Goal: Task Accomplishment & Management: Use online tool/utility

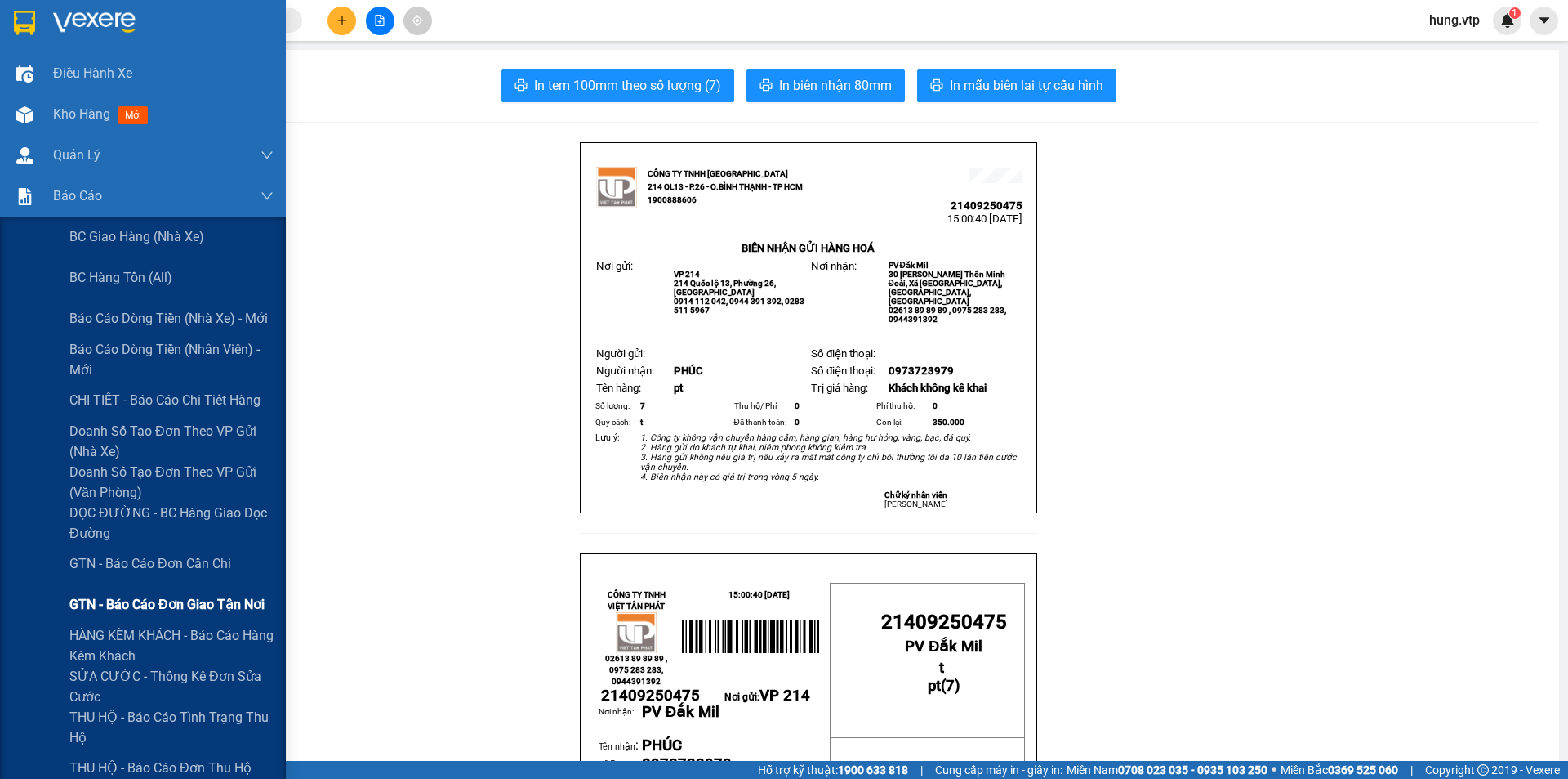
click at [207, 607] on span "GTN - Báo cáo đơn giao tận nơi" at bounding box center [166, 604] width 196 height 21
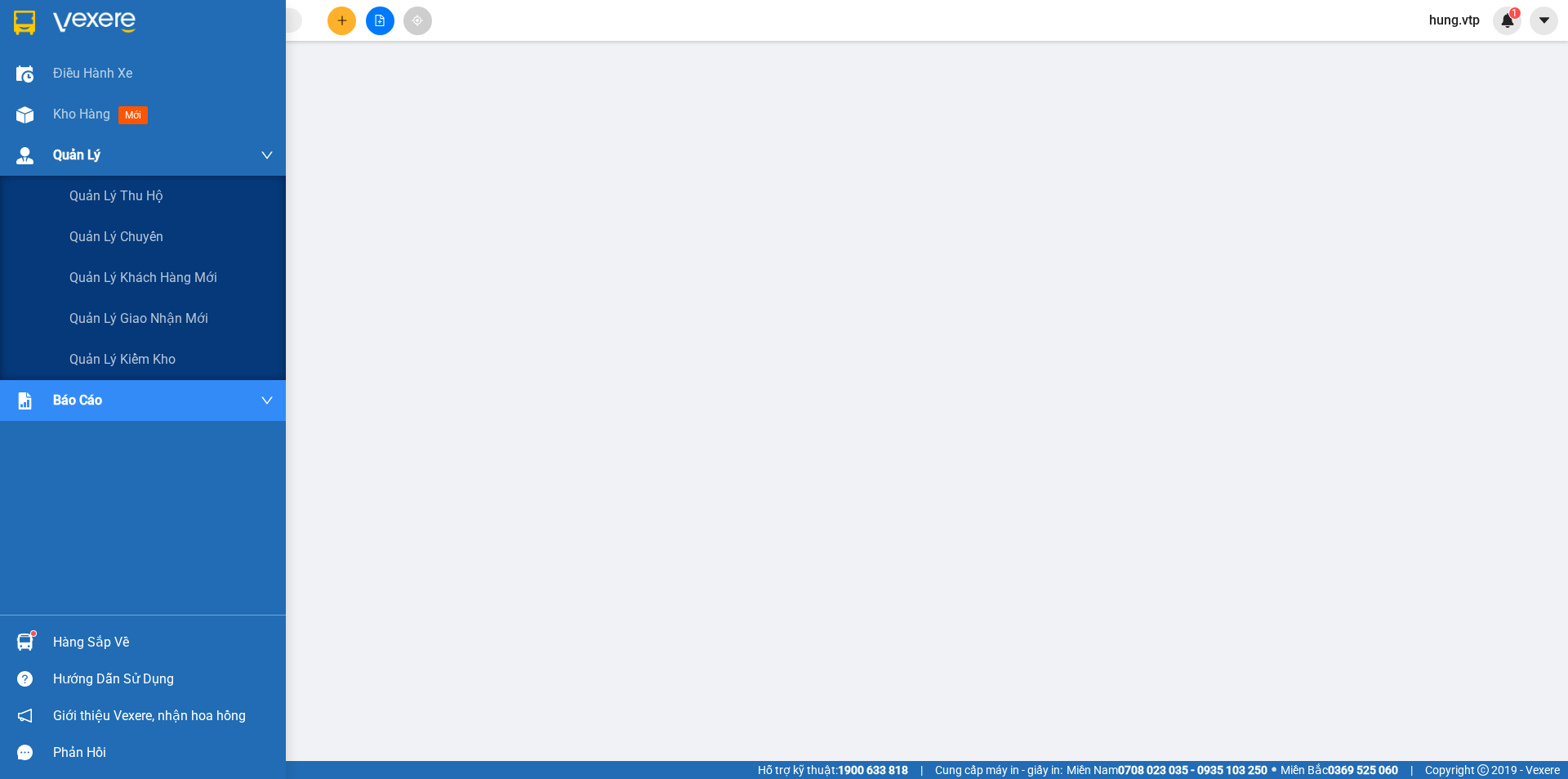
drag, startPoint x: 1170, startPoint y: 12, endPoint x: 16, endPoint y: 147, distance: 1161.9
click at [16, 147] on img at bounding box center [25, 156] width 17 height 17
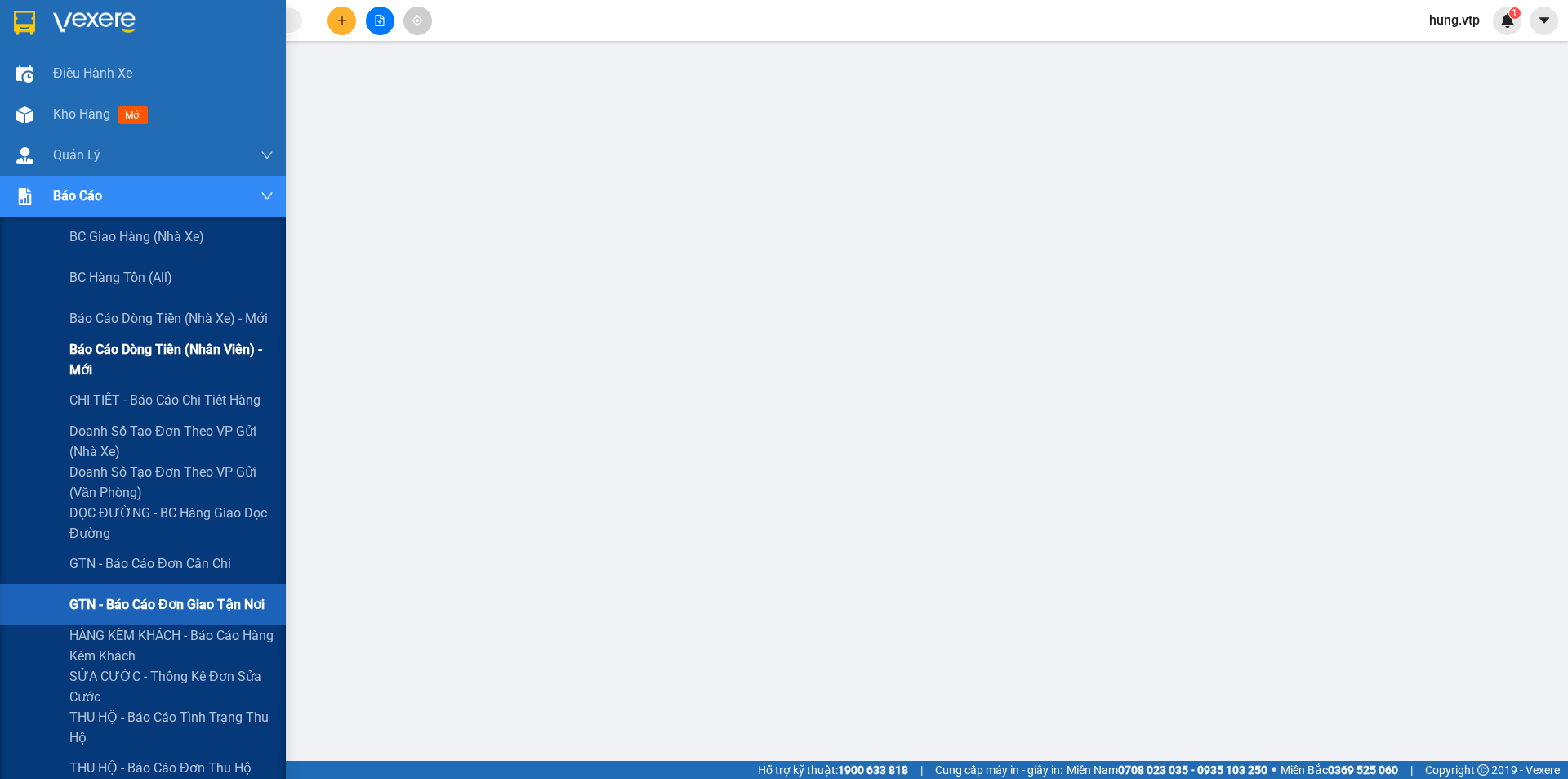
click at [128, 355] on span "Báo cáo dòng tiền (nhân viên) - mới" at bounding box center [171, 359] width 204 height 41
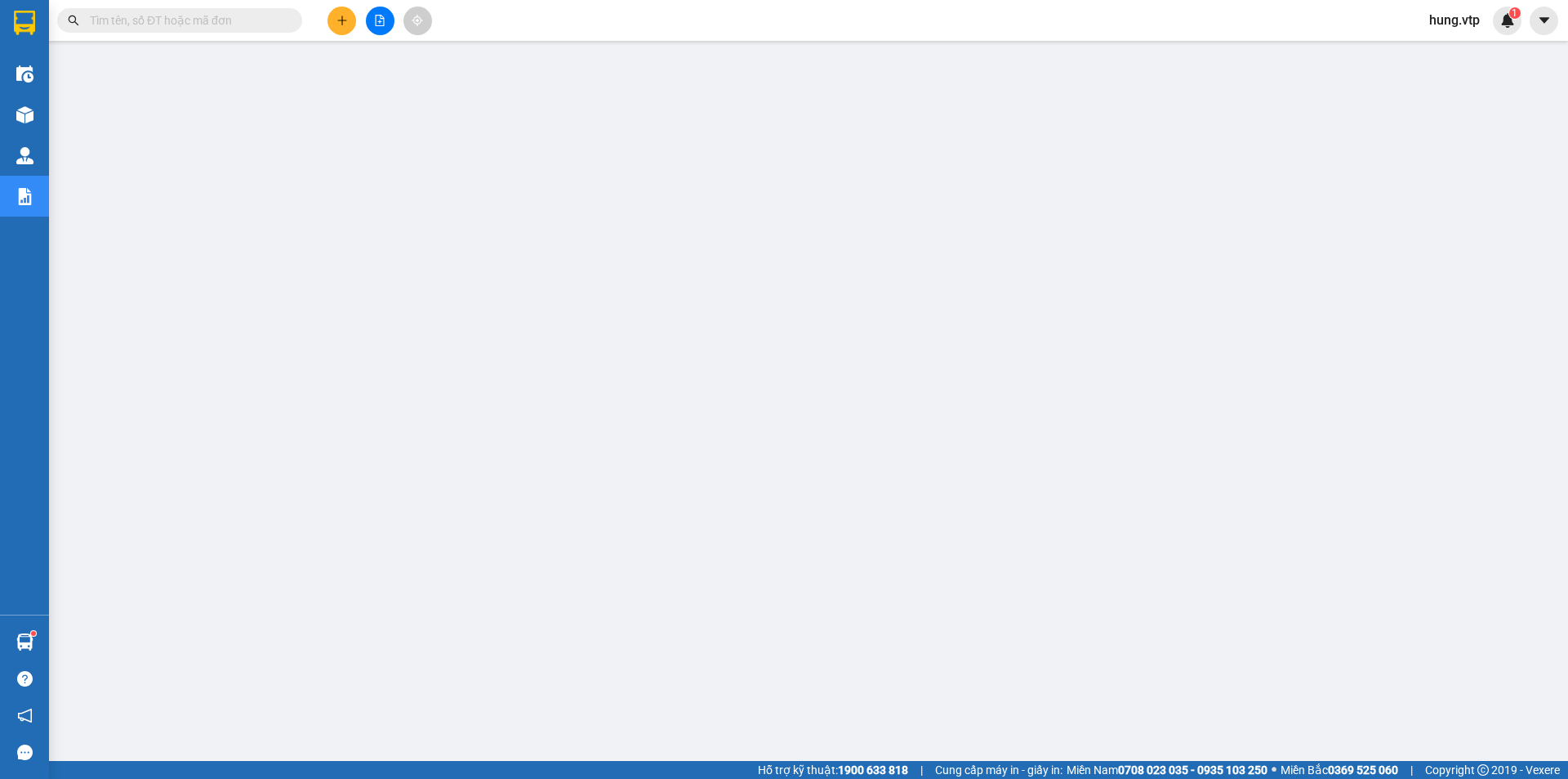
click at [1472, 21] on span "hung.vtp" at bounding box center [1455, 20] width 77 height 21
click at [1470, 52] on span "Đăng xuất" at bounding box center [1474, 50] width 69 height 18
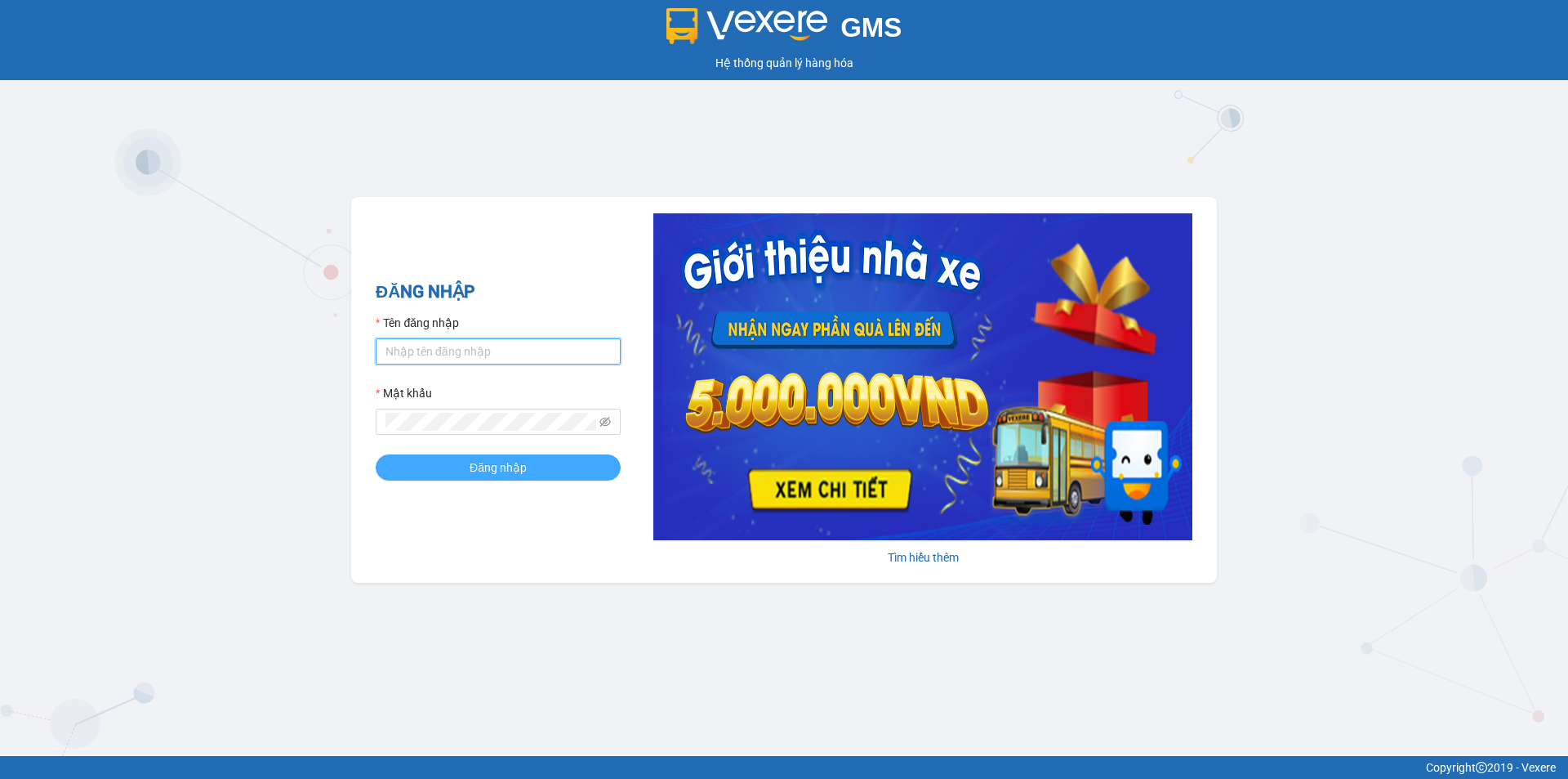
type input "kienhoa.vtp"
click at [517, 467] on span "Đăng nhập" at bounding box center [498, 467] width 57 height 18
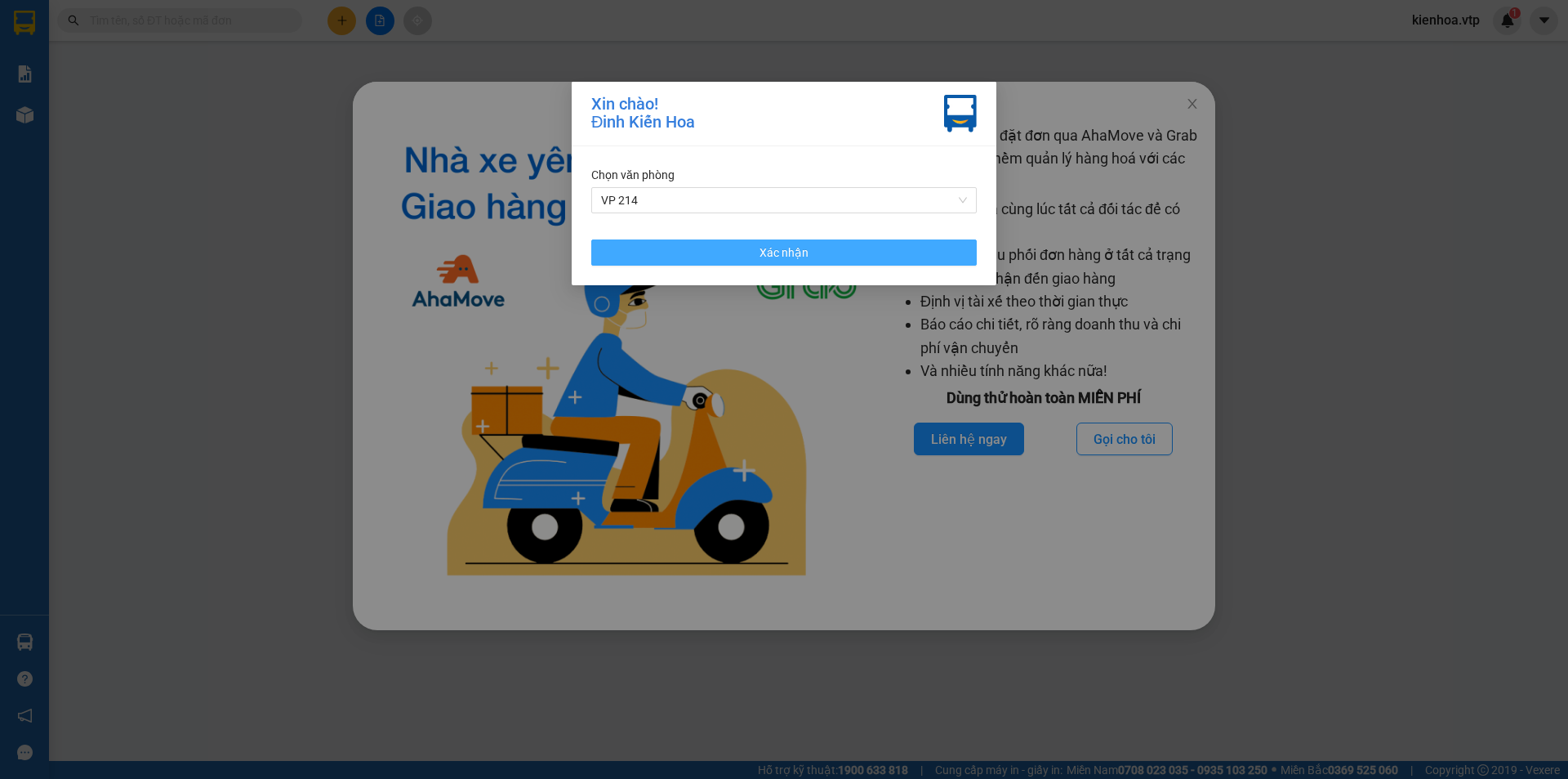
click at [821, 250] on button "Xác nhận" at bounding box center [784, 252] width 386 height 26
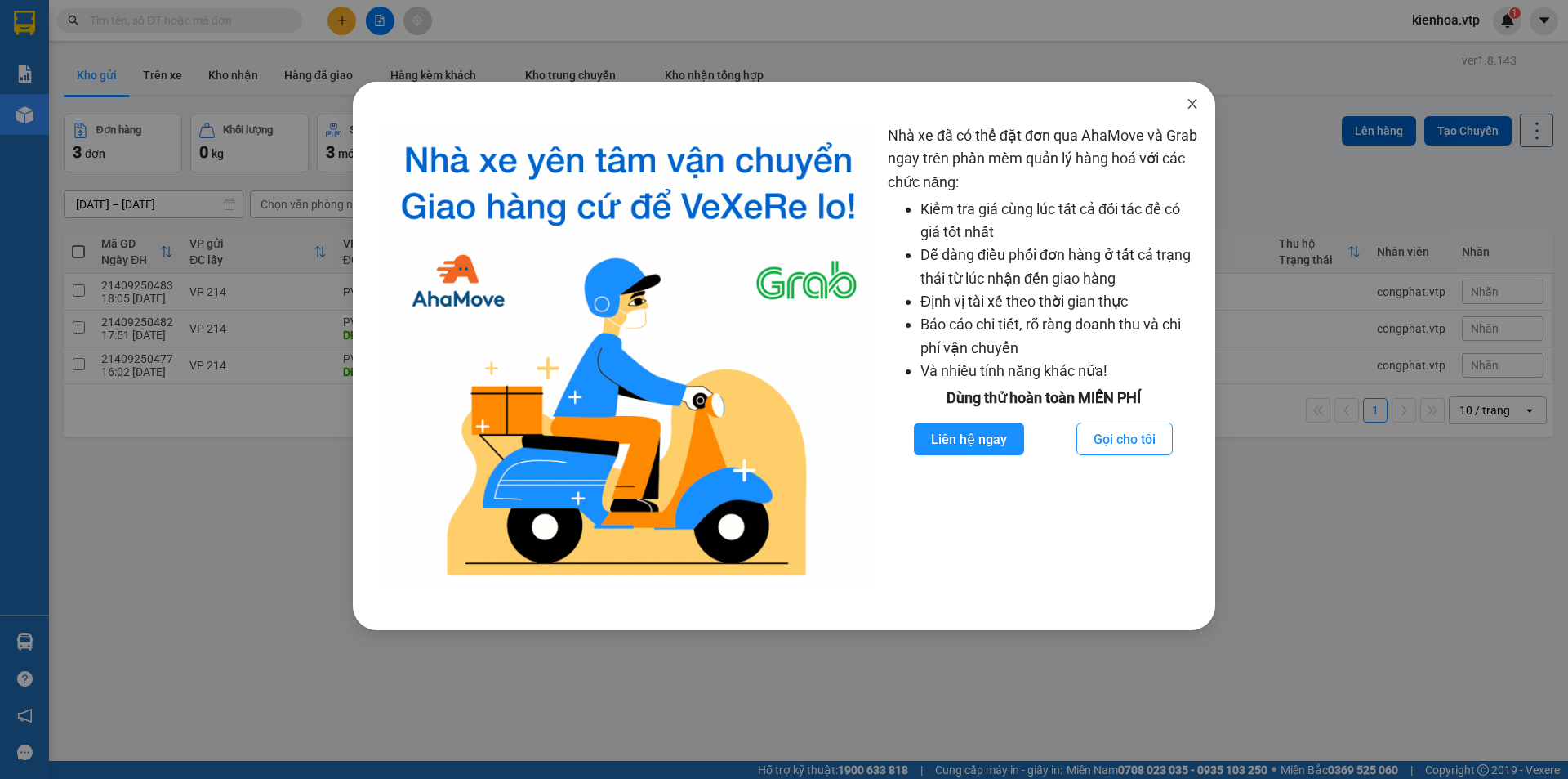
click at [1194, 111] on icon "close" at bounding box center [1193, 104] width 13 height 13
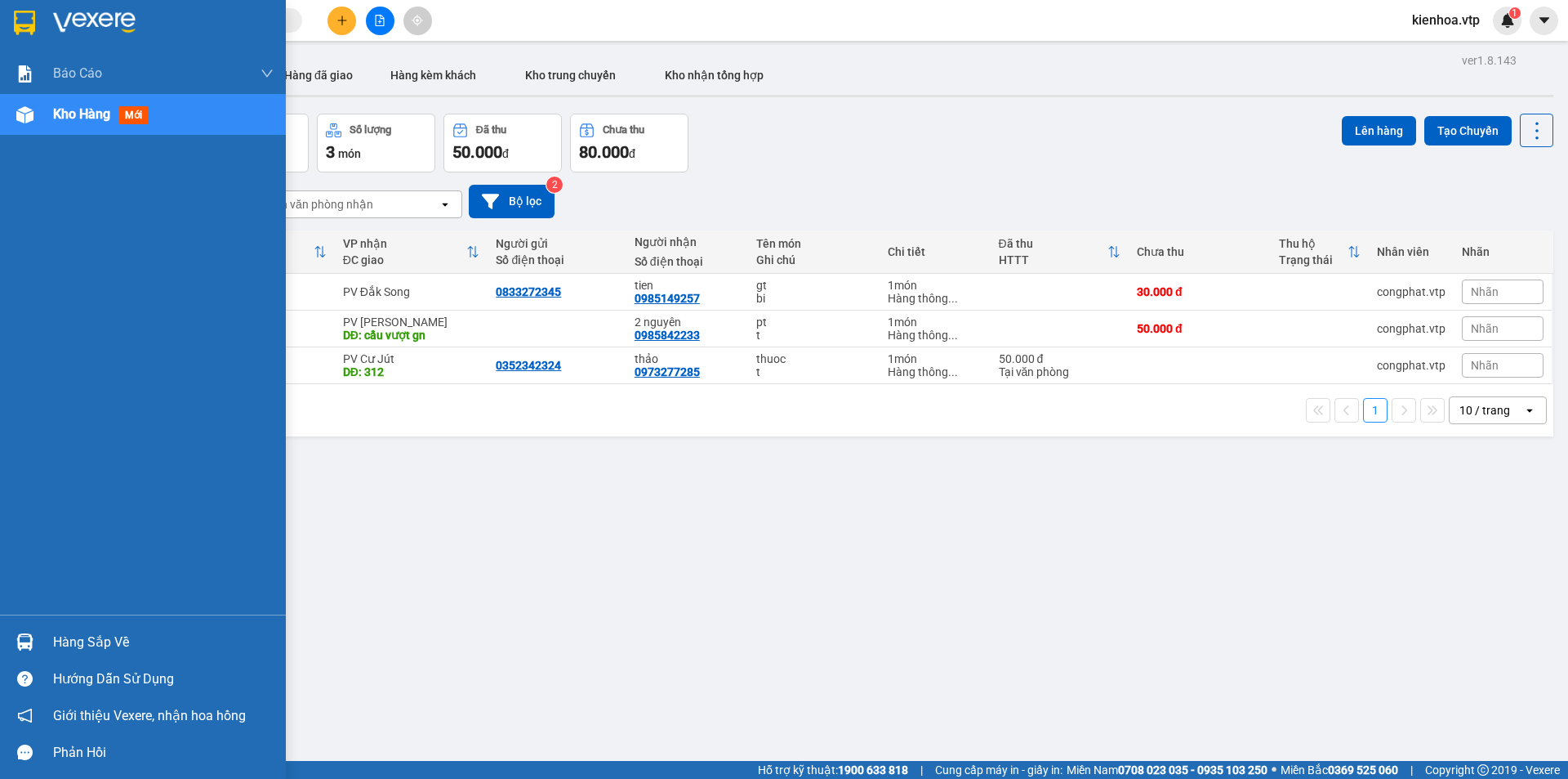
click at [91, 649] on div "Hàng sắp về" at bounding box center [163, 642] width 220 height 25
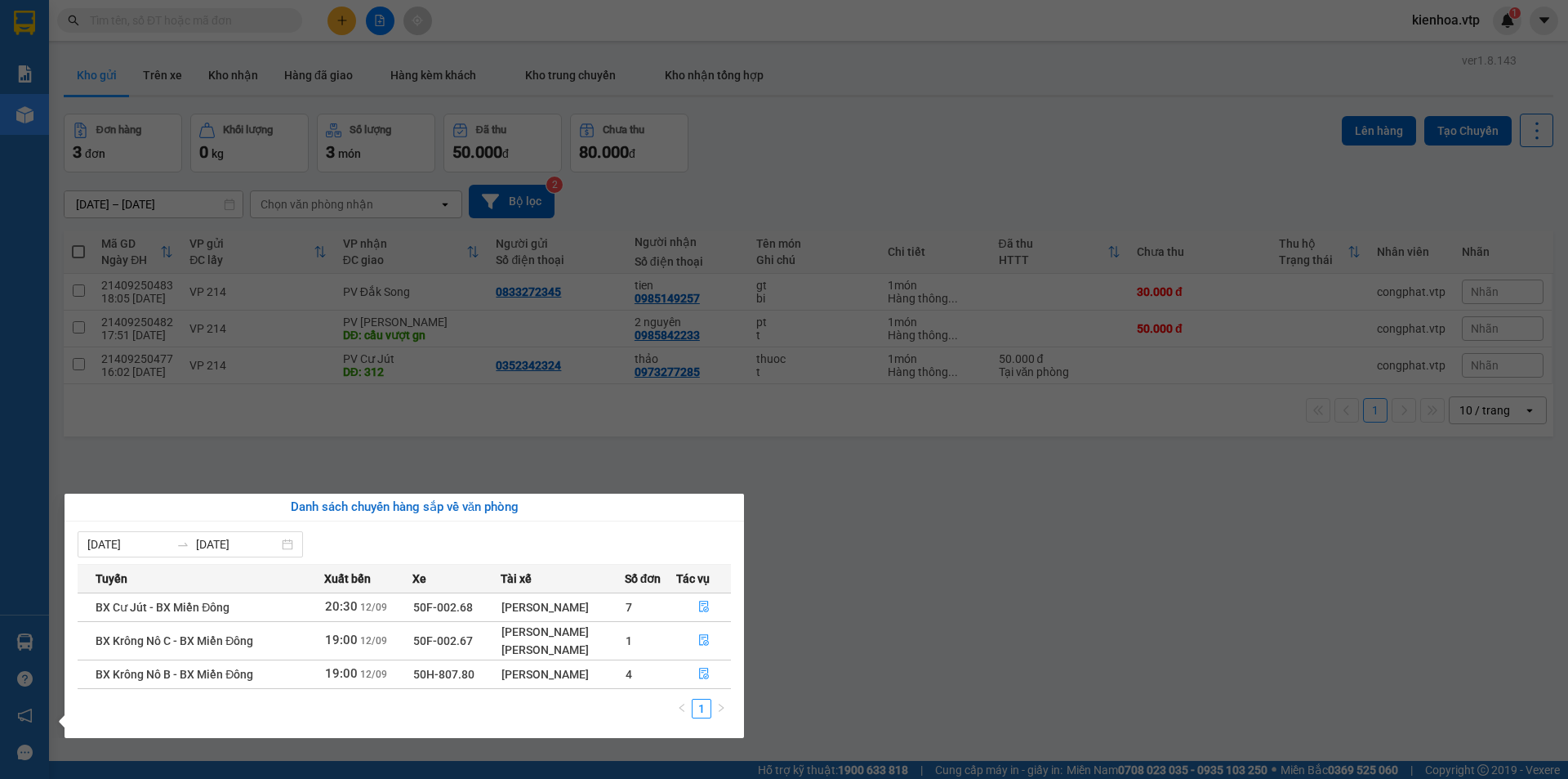
click at [967, 539] on section "Kết quả tìm kiếm ( 0 ) Bộ lọc No Data kienhoa.vtp 1 Báo cáo BC giao hàng (nhà x…" at bounding box center [784, 390] width 1568 height 779
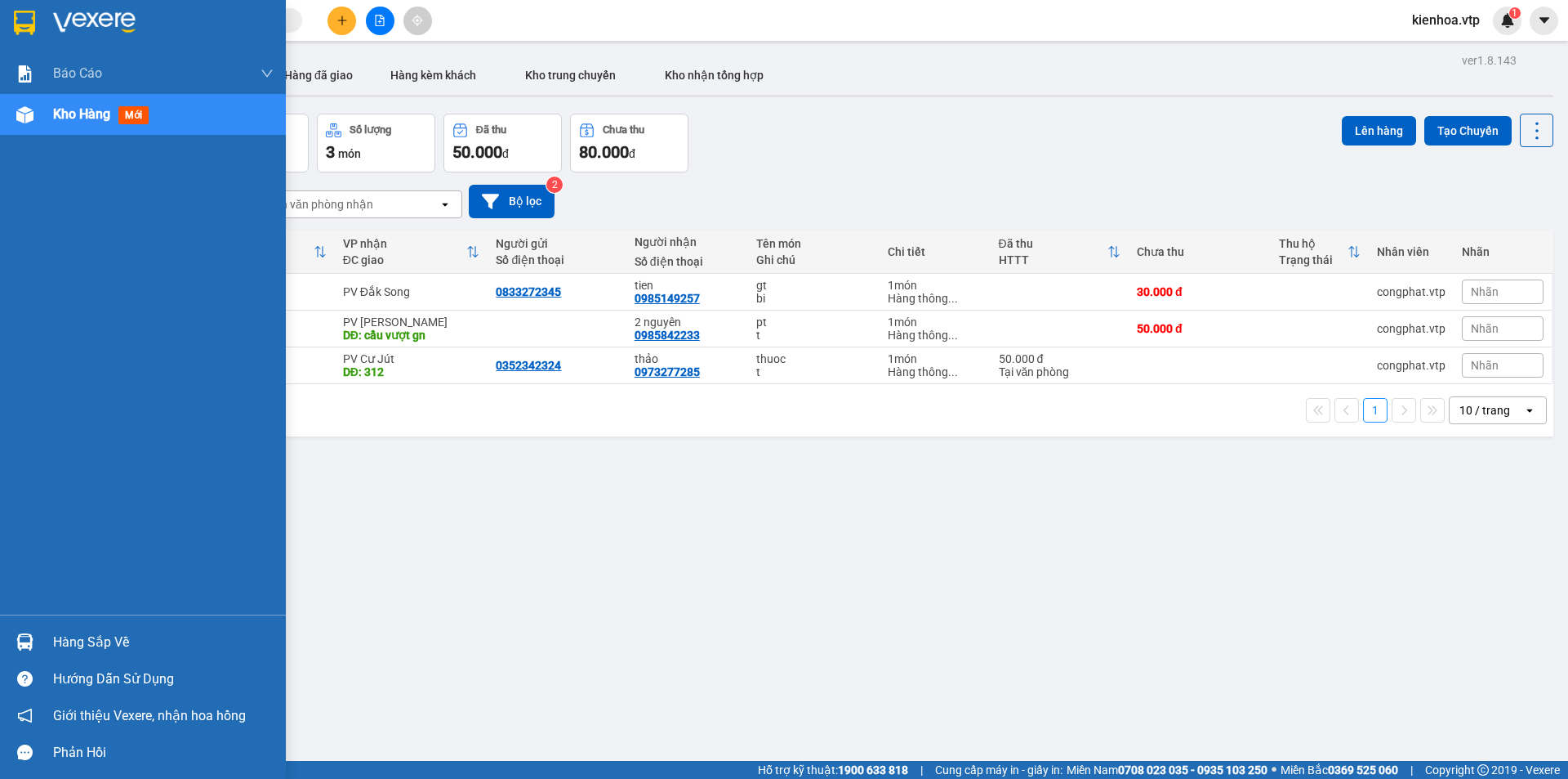
click at [78, 106] on span "Kho hàng" at bounding box center [81, 113] width 57 height 15
click at [104, 118] on span "Kho hàng" at bounding box center [81, 113] width 57 height 15
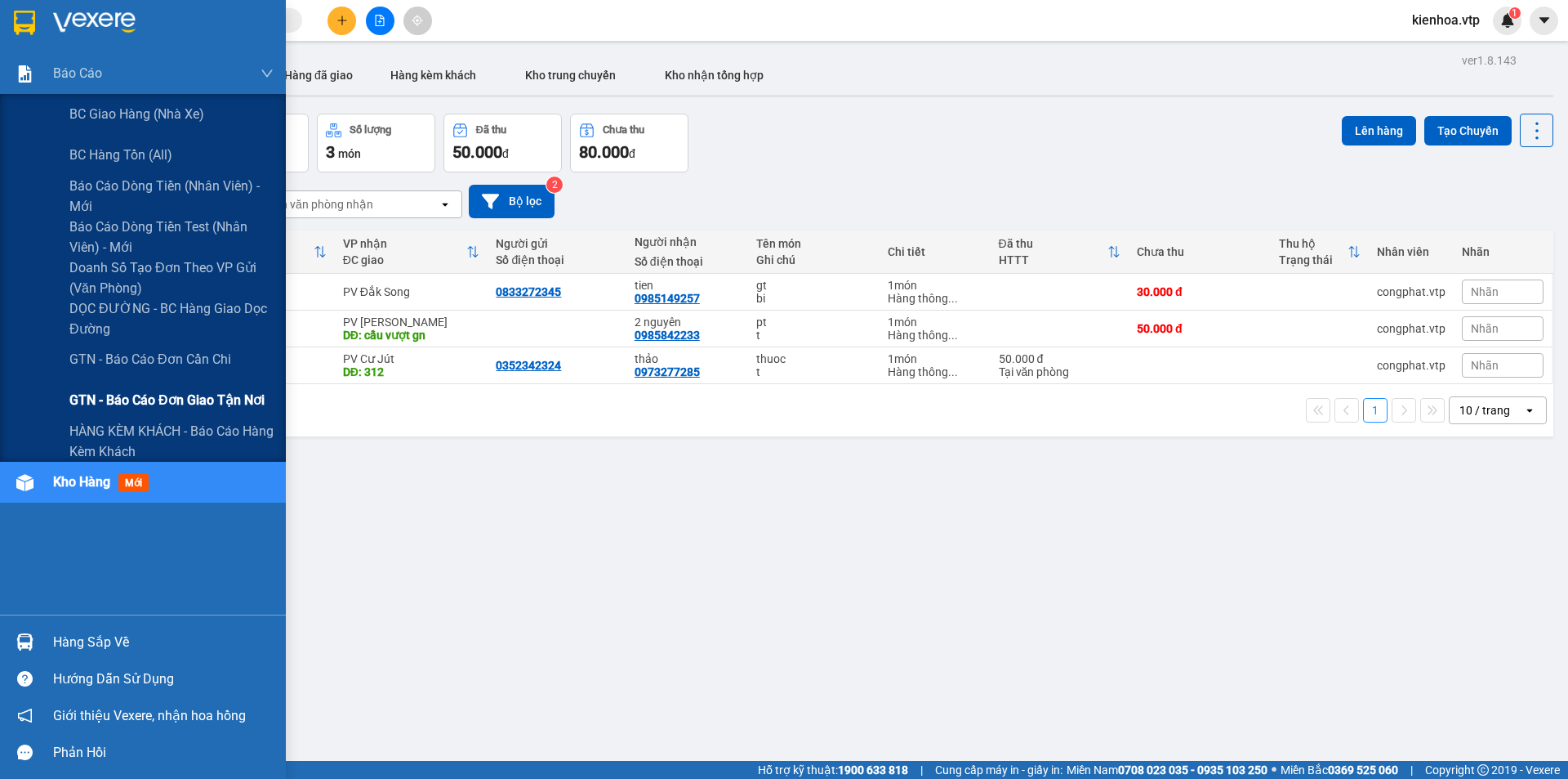
click at [208, 401] on span "GTN - Báo cáo đơn giao tận nơi" at bounding box center [166, 400] width 196 height 21
